Goal: Task Accomplishment & Management: Manage account settings

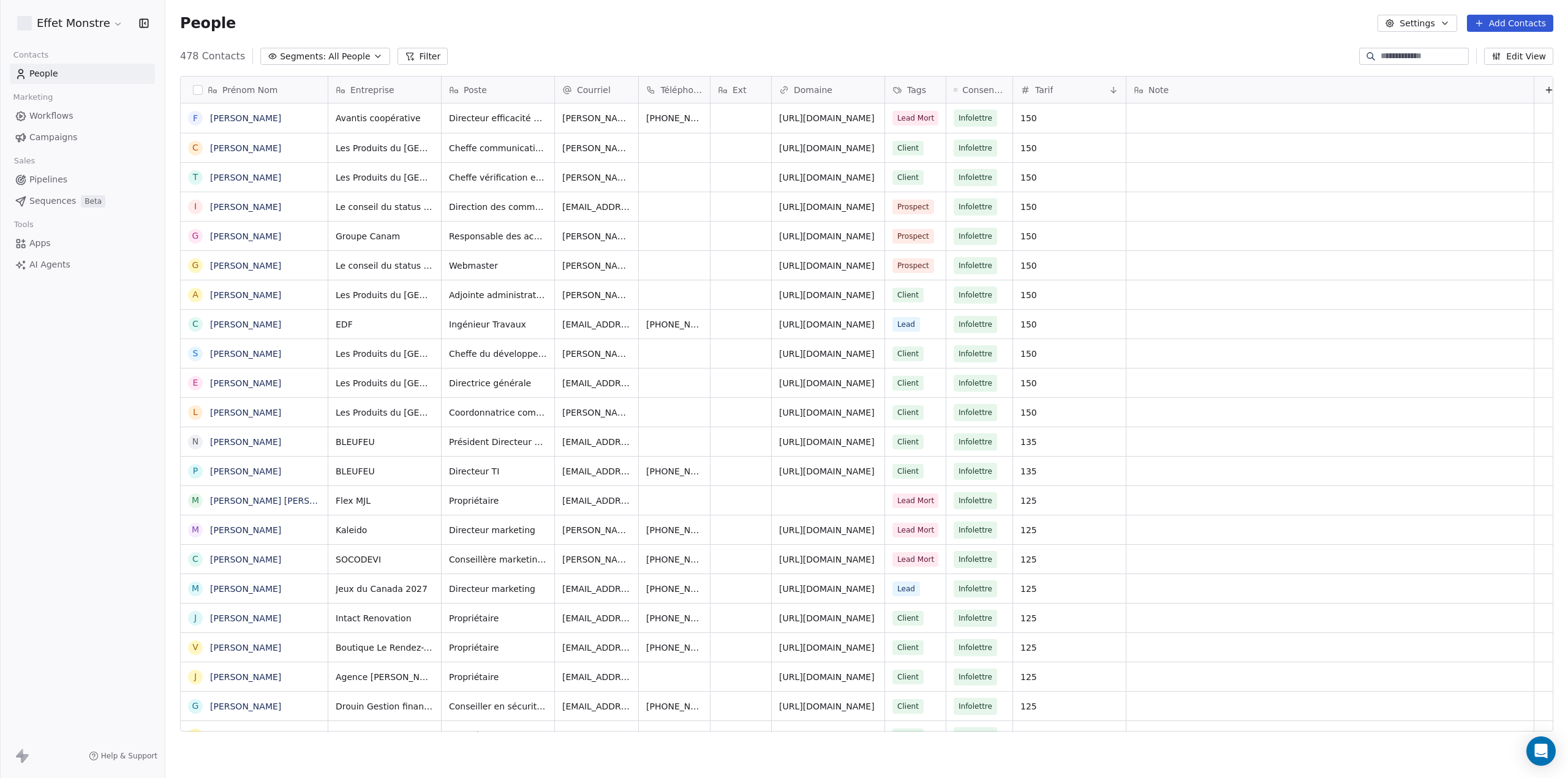
scroll to position [676, 1393]
click at [1402, 63] on div at bounding box center [1413, 56] width 110 height 17
type input "*****"
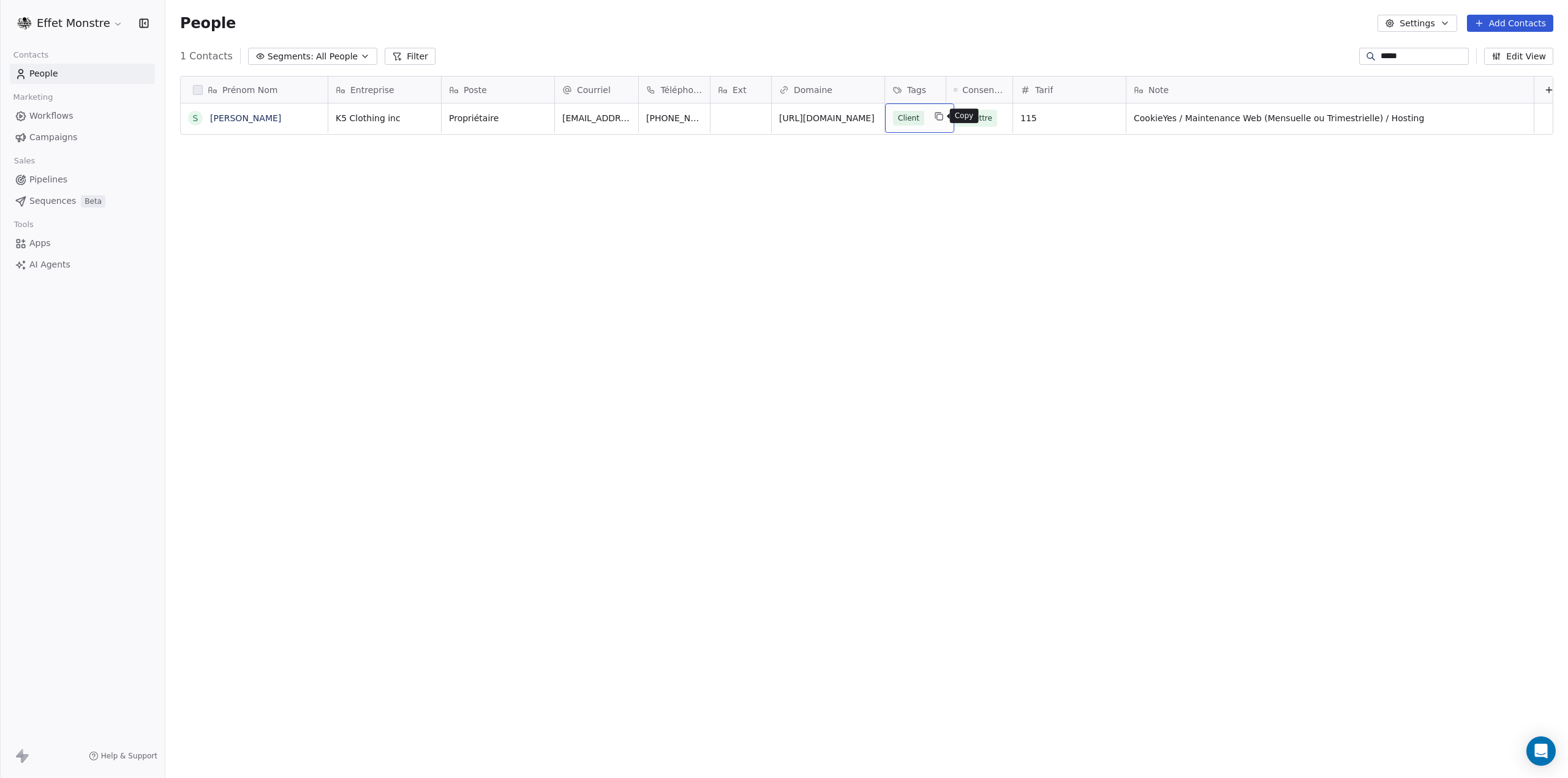
click at [931, 117] on button "grid" at bounding box center [939, 116] width 15 height 15
click at [901, 248] on button "Suggestions" at bounding box center [902, 248] width 10 height 10
drag, startPoint x: 1125, startPoint y: 191, endPoint x: 1106, endPoint y: 169, distance: 29.1
click at [1125, 191] on html "Effet Monstre Contacts People Marketing Workflows Campaigns Sales Pipelines Seq…" at bounding box center [784, 389] width 1568 height 778
click at [1083, 120] on span "115" at bounding box center [1059, 118] width 75 height 13
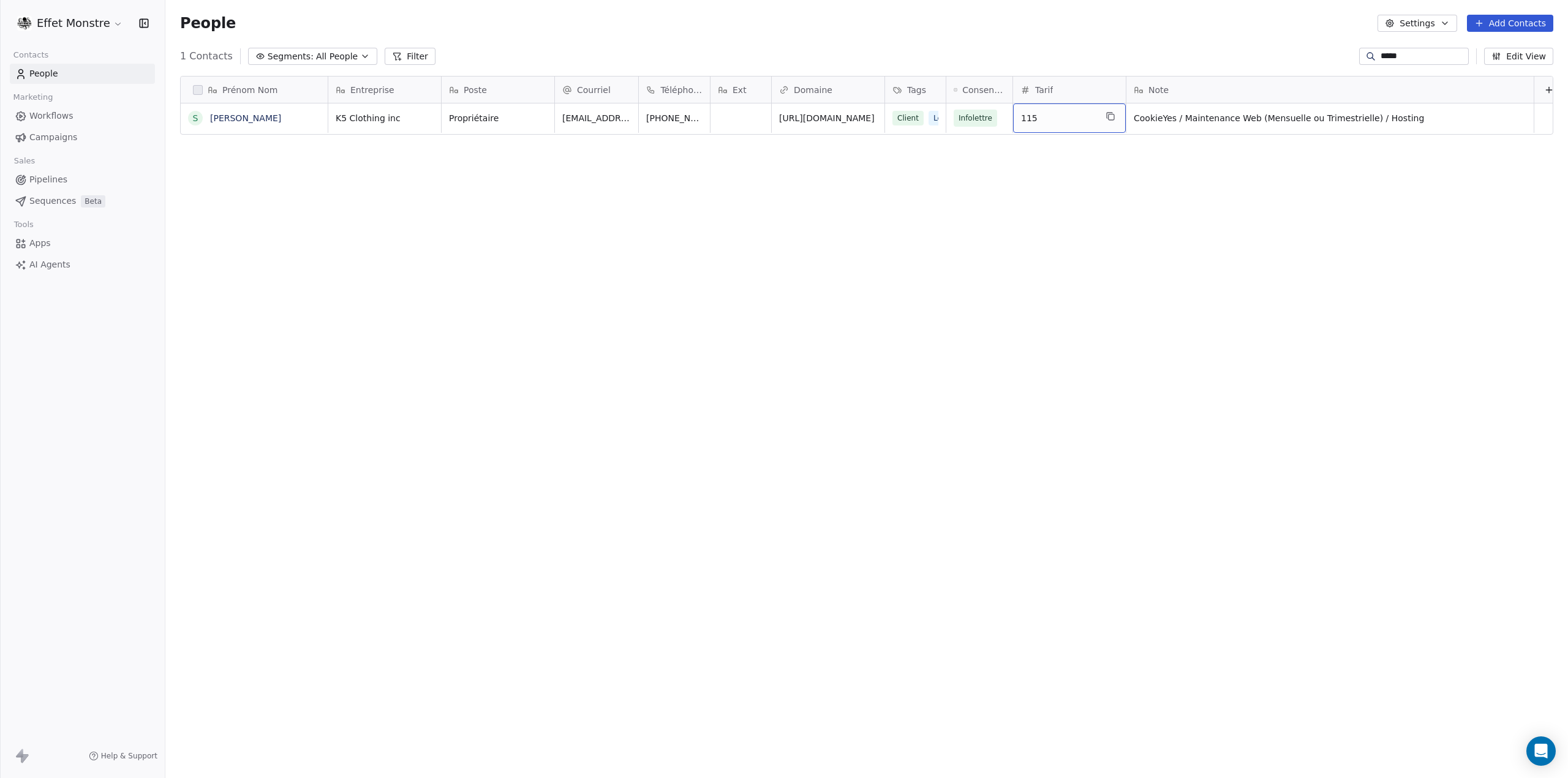
click at [1083, 120] on span "115" at bounding box center [1059, 118] width 75 height 13
type input "***"
click at [1026, 233] on div "Prénom Nom S [PERSON_NAME] Entreprise Poste Courriel Téléphone Ext Domaine Tags…" at bounding box center [866, 409] width 1402 height 685
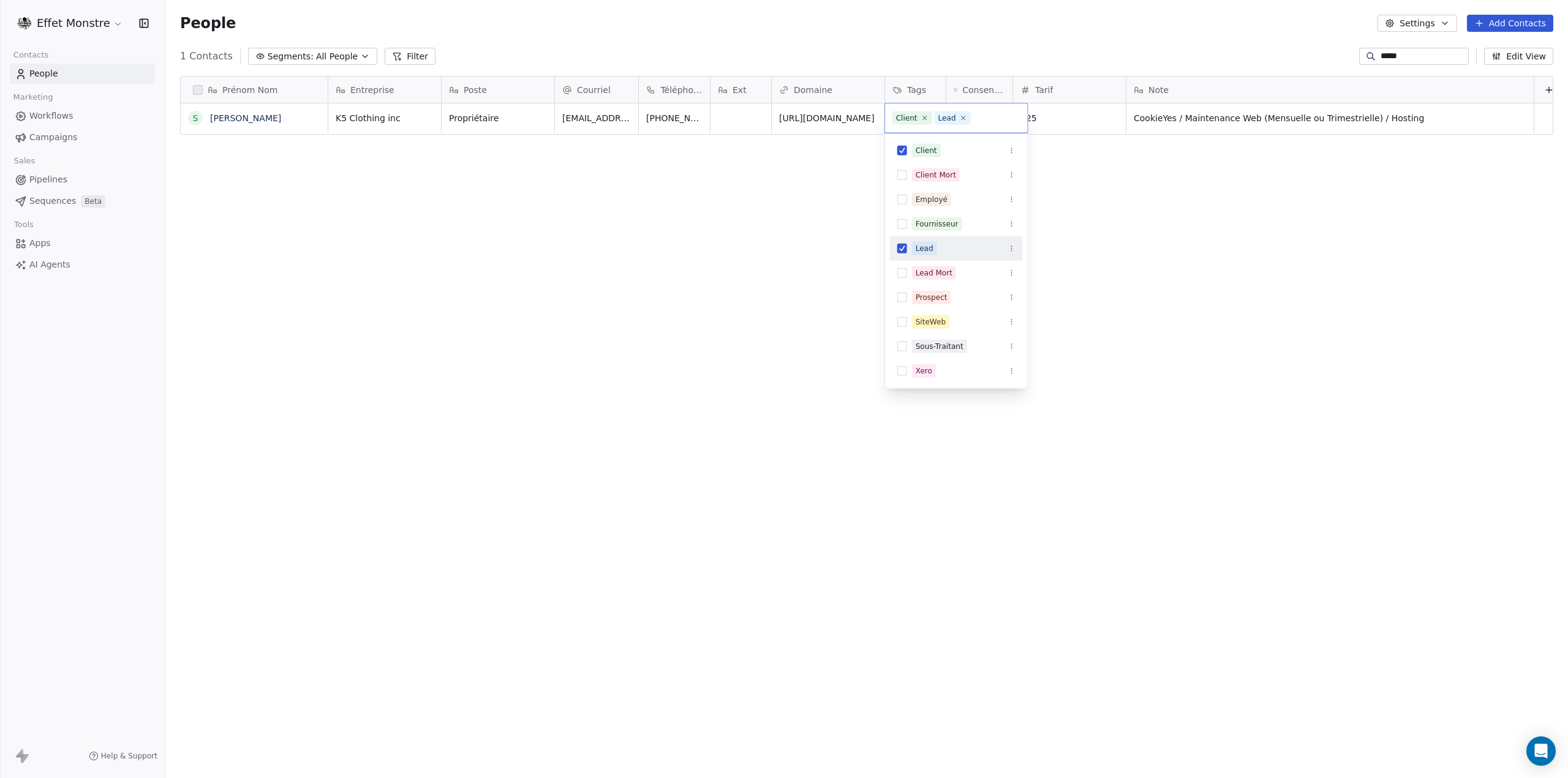
click at [898, 250] on button "Suggestions" at bounding box center [902, 248] width 10 height 10
click at [796, 276] on html "Effet Monstre Contacts People Marketing Workflows Campaigns Sales Pipelines Seq…" at bounding box center [784, 389] width 1568 height 778
click at [41, 188] on link "Pipelines" at bounding box center [82, 179] width 145 height 20
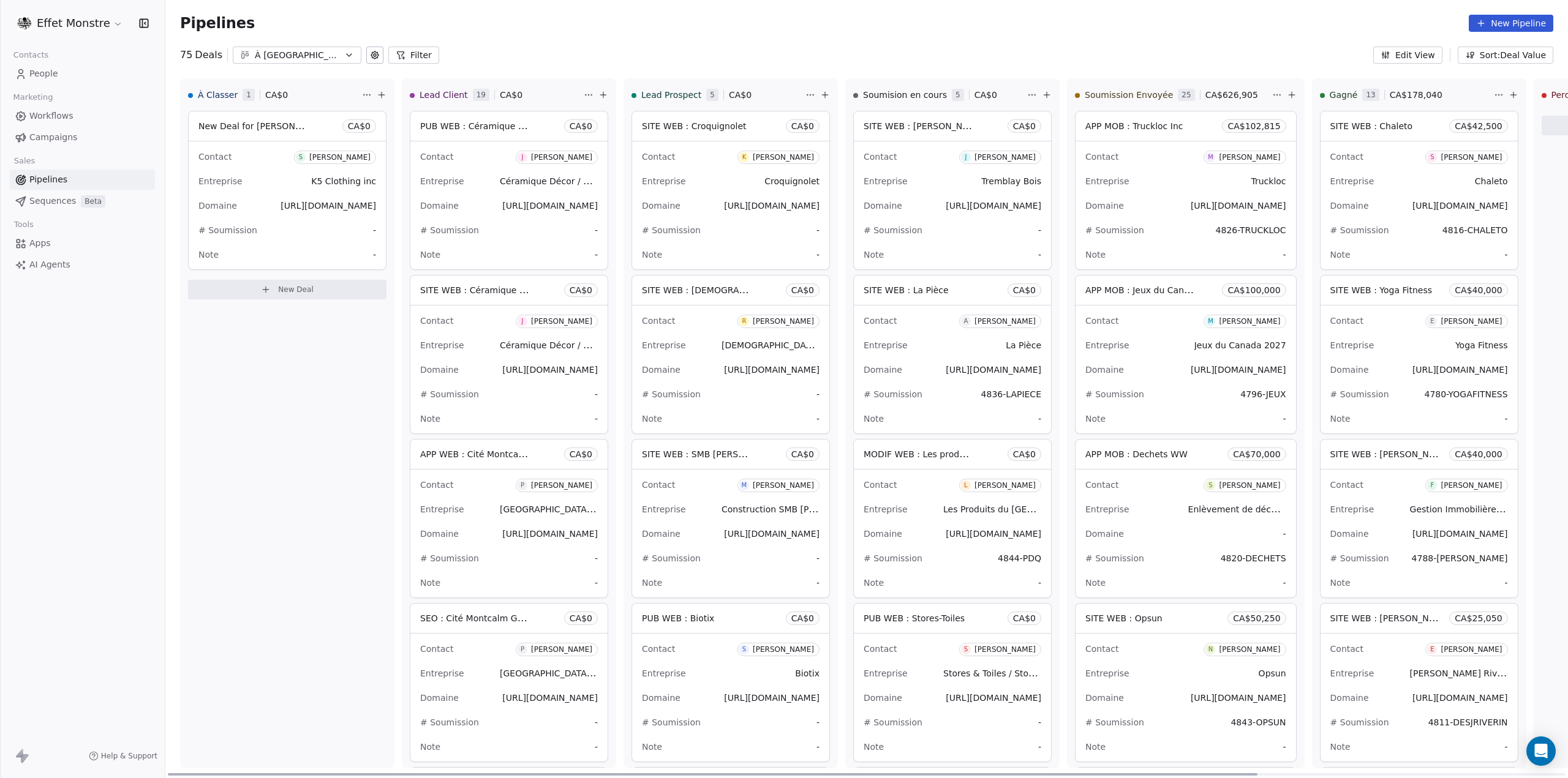
click at [246, 127] on span "New Deal for [PERSON_NAME]" at bounding box center [264, 126] width 130 height 12
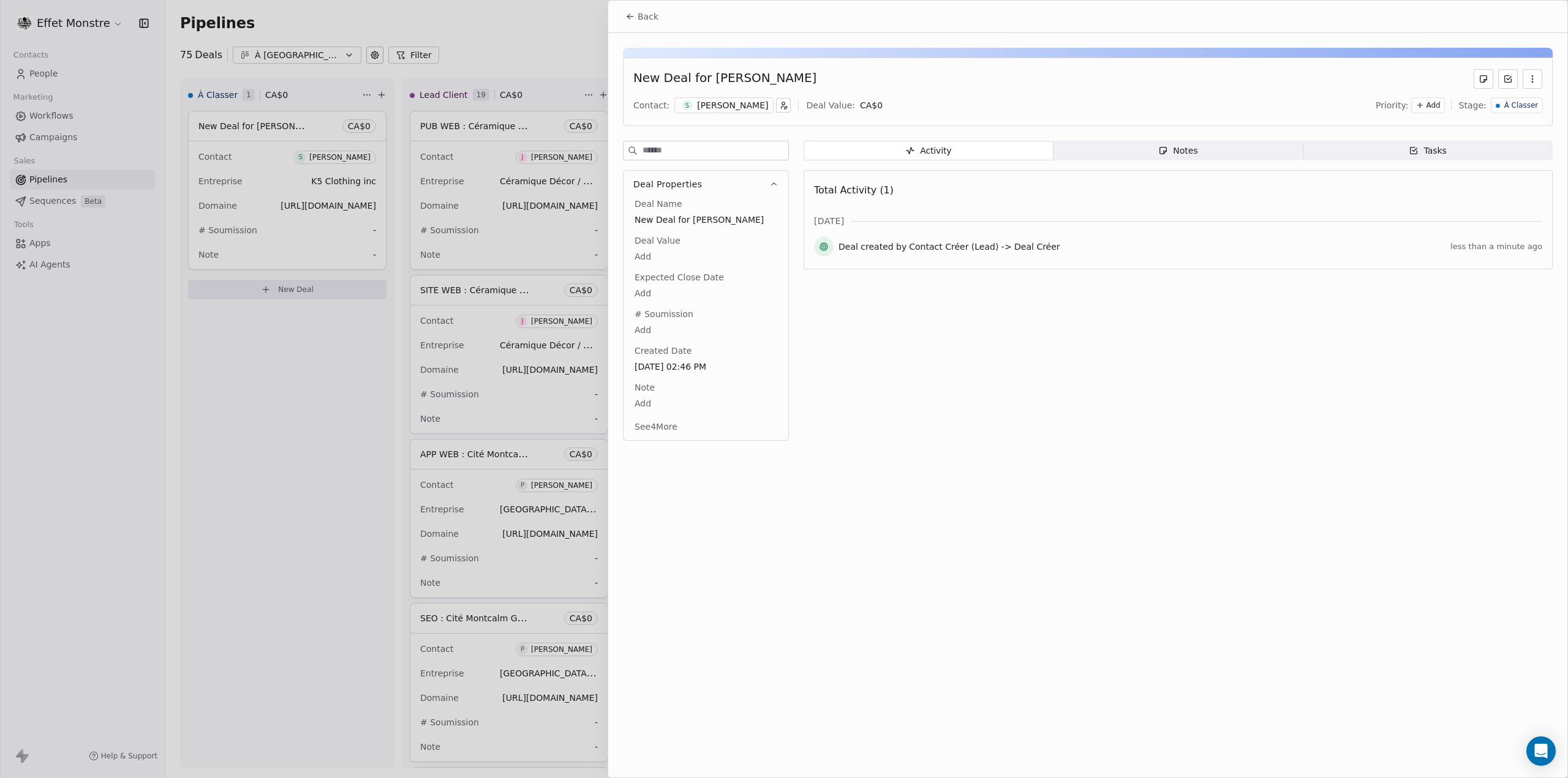
click at [736, 71] on div "New Deal for [PERSON_NAME]" at bounding box center [724, 79] width 183 height 20
click at [738, 78] on div "New Deal for [PERSON_NAME]" at bounding box center [724, 79] width 183 height 20
click at [684, 226] on span "New Deal for [PERSON_NAME]" at bounding box center [706, 220] width 141 height 13
click at [685, 222] on span "New Deal for [PERSON_NAME]" at bounding box center [706, 220] width 141 height 13
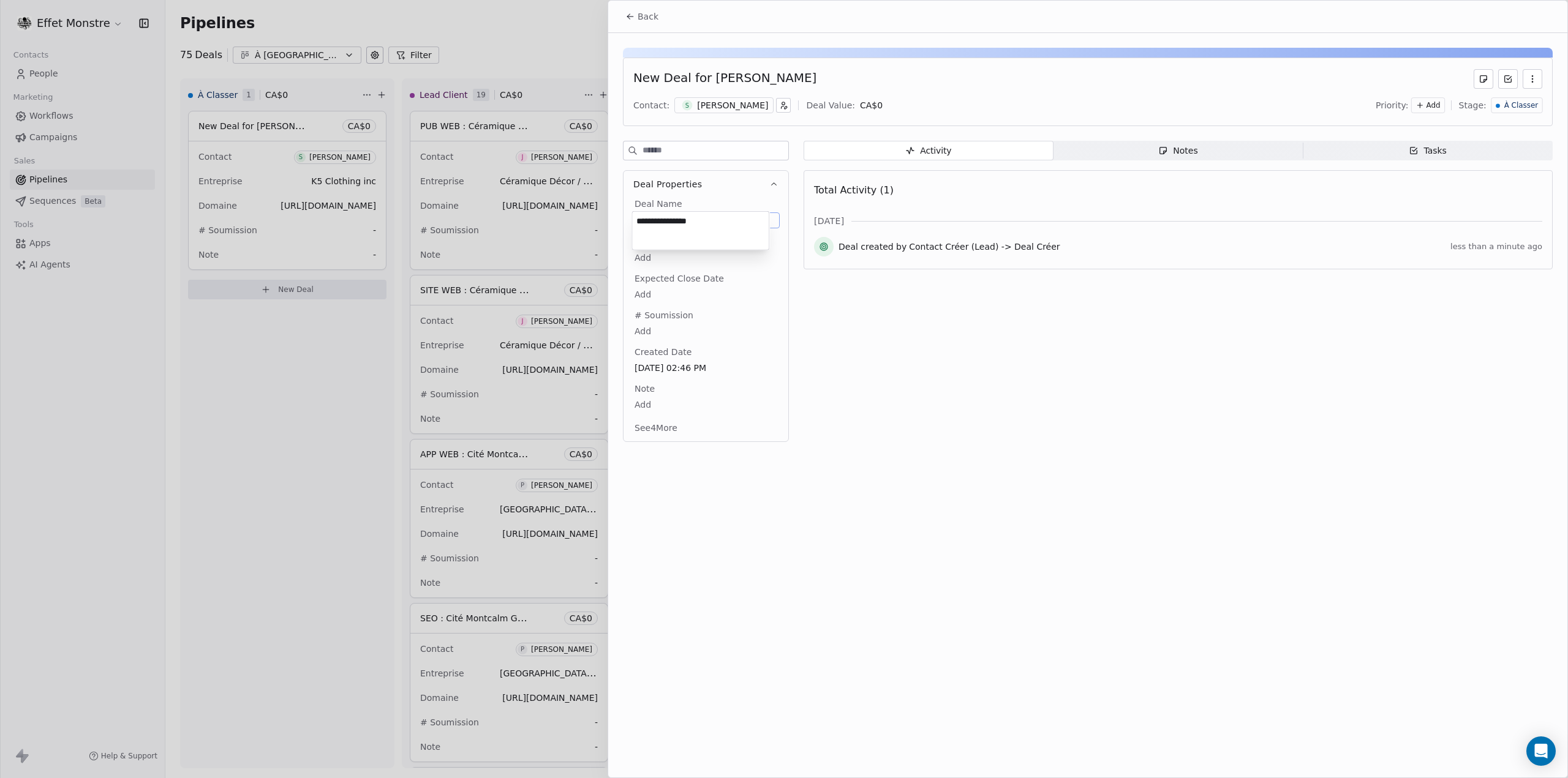
type textarea "**********"
click at [231, 467] on div at bounding box center [784, 389] width 1568 height 778
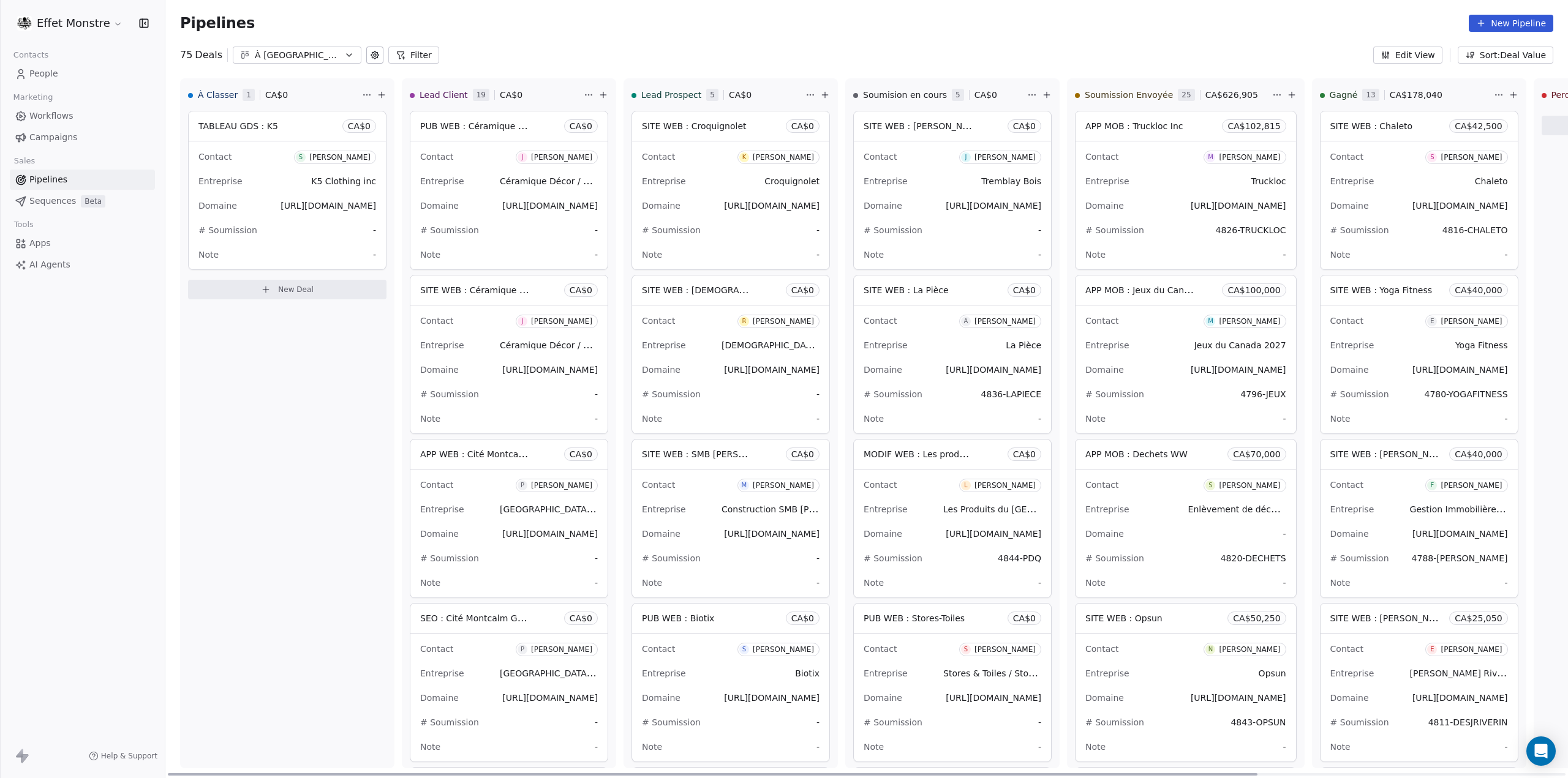
click at [288, 130] on div "TABLEAU GDS : K5 CA$ 0" at bounding box center [287, 126] width 197 height 29
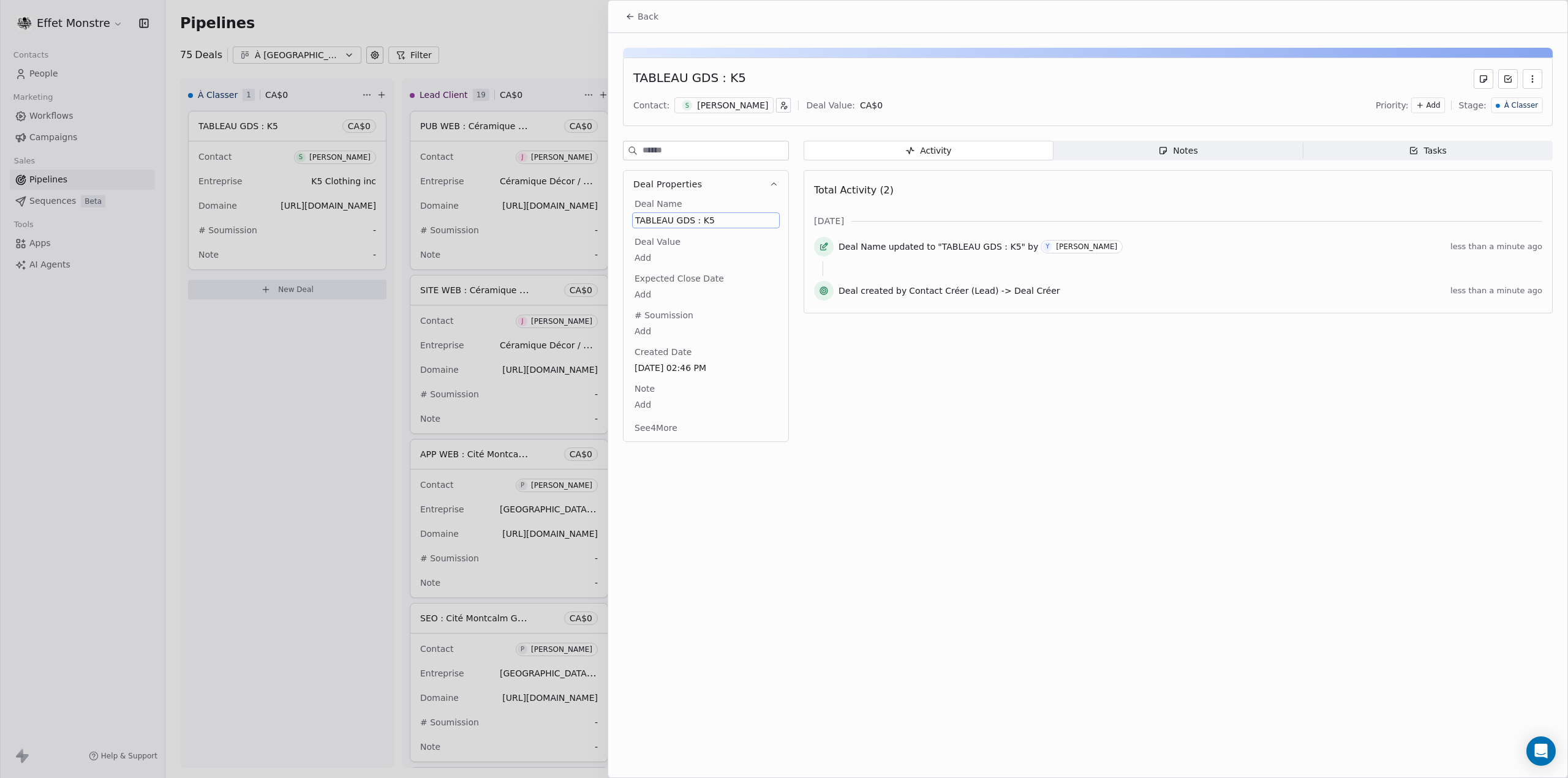
click at [682, 215] on span "TABLEAU GDS : K5" at bounding box center [706, 220] width 141 height 13
click at [719, 219] on span "TABLEAU GDS : K5" at bounding box center [706, 220] width 141 height 13
type textarea "**********"
click at [275, 374] on div at bounding box center [784, 389] width 1568 height 778
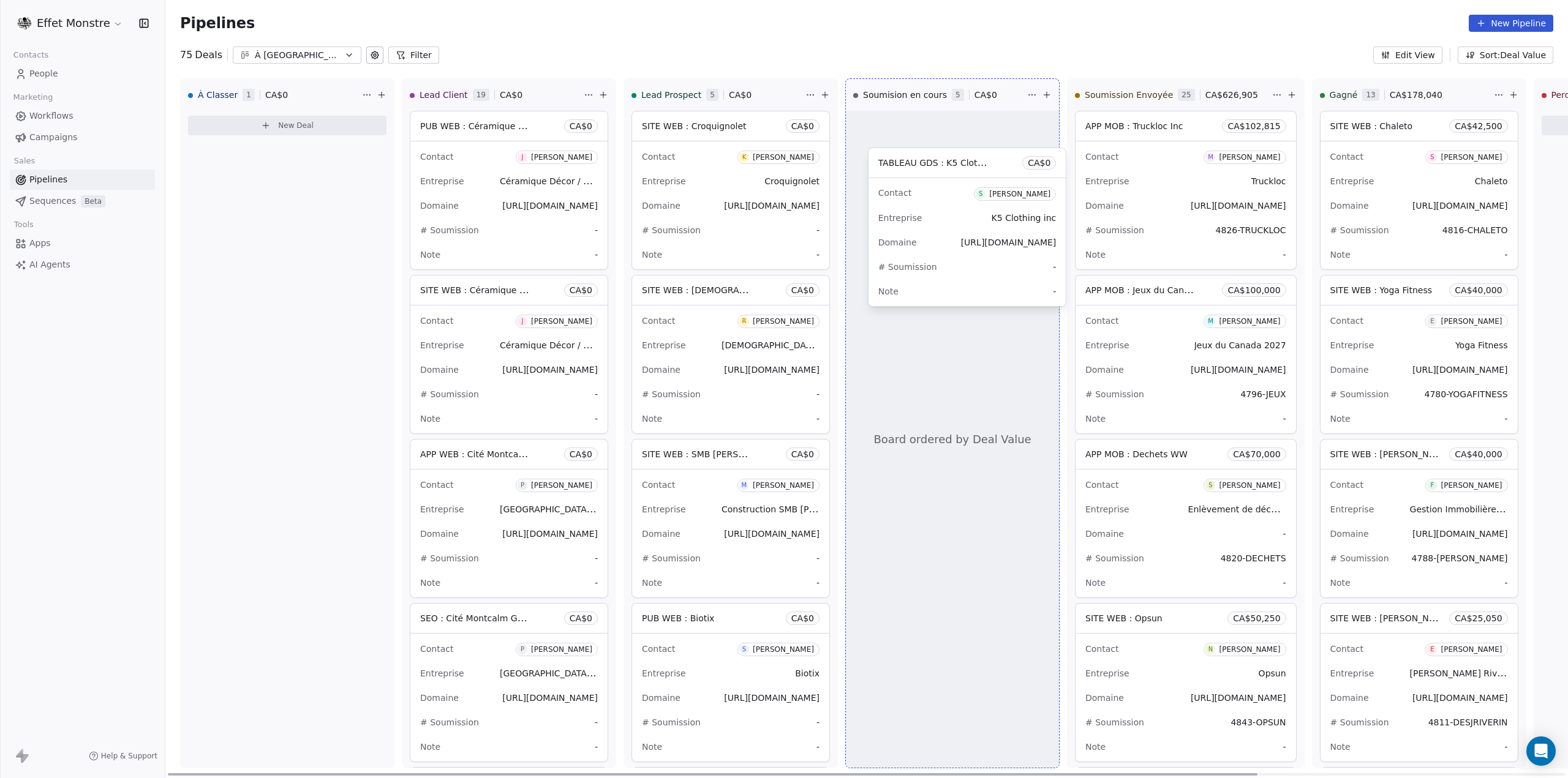
drag, startPoint x: 258, startPoint y: 129, endPoint x: 938, endPoint y: 162, distance: 680.8
